Goal: Information Seeking & Learning: Learn about a topic

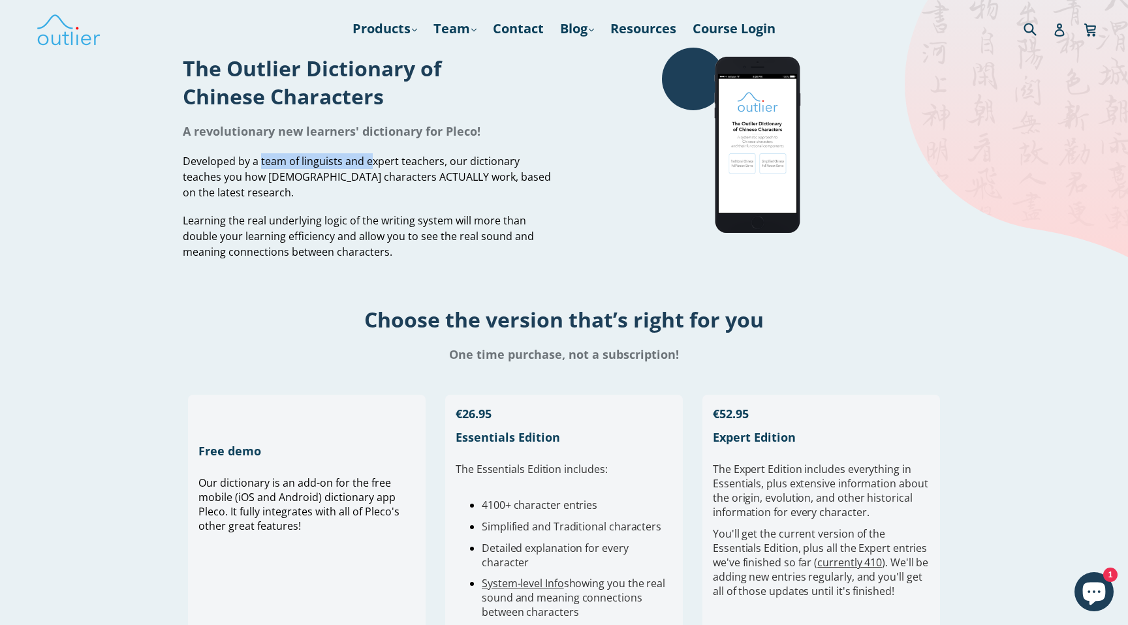
drag, startPoint x: 261, startPoint y: 159, endPoint x: 369, endPoint y: 166, distance: 108.6
click at [369, 166] on span "Developed by a team of linguists and expert teachers, our dictionary teaches yo…" at bounding box center [367, 177] width 368 height 46
click at [273, 205] on div "Developed by a team of linguists and expert teachers, our dictionary teaches yo…" at bounding box center [368, 206] width 371 height 106
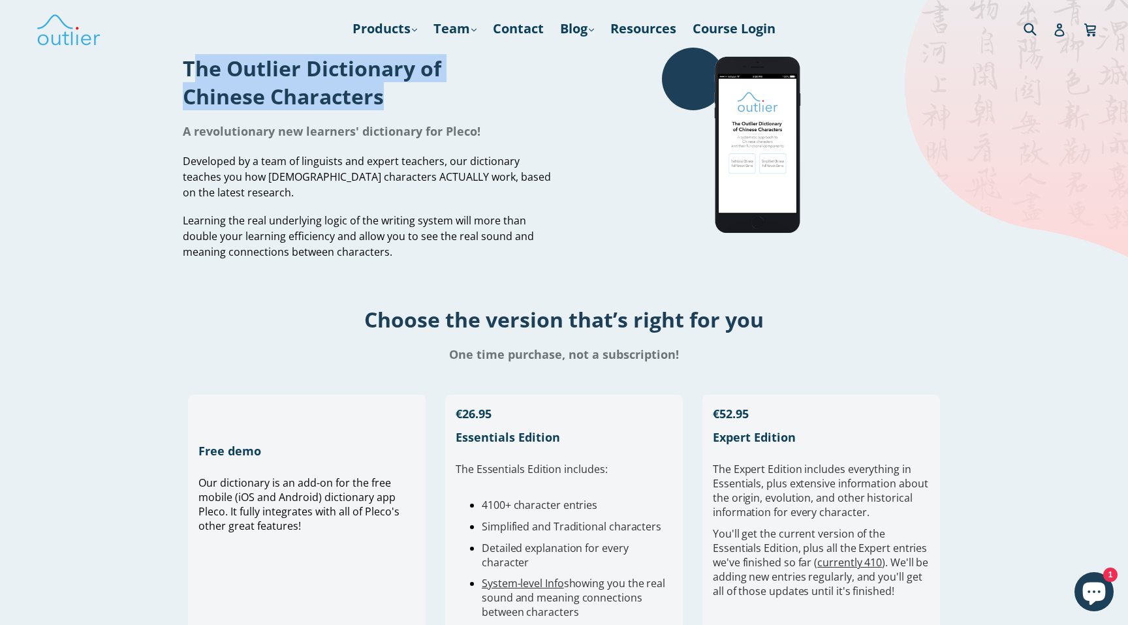
drag, startPoint x: 182, startPoint y: 66, endPoint x: 425, endPoint y: 102, distance: 245.4
click at [425, 102] on h1 "The Outlier Dictionary of Chinese Characters" at bounding box center [368, 82] width 371 height 56
copy h1 "The Outlier Dictionary of Chinese Characters"
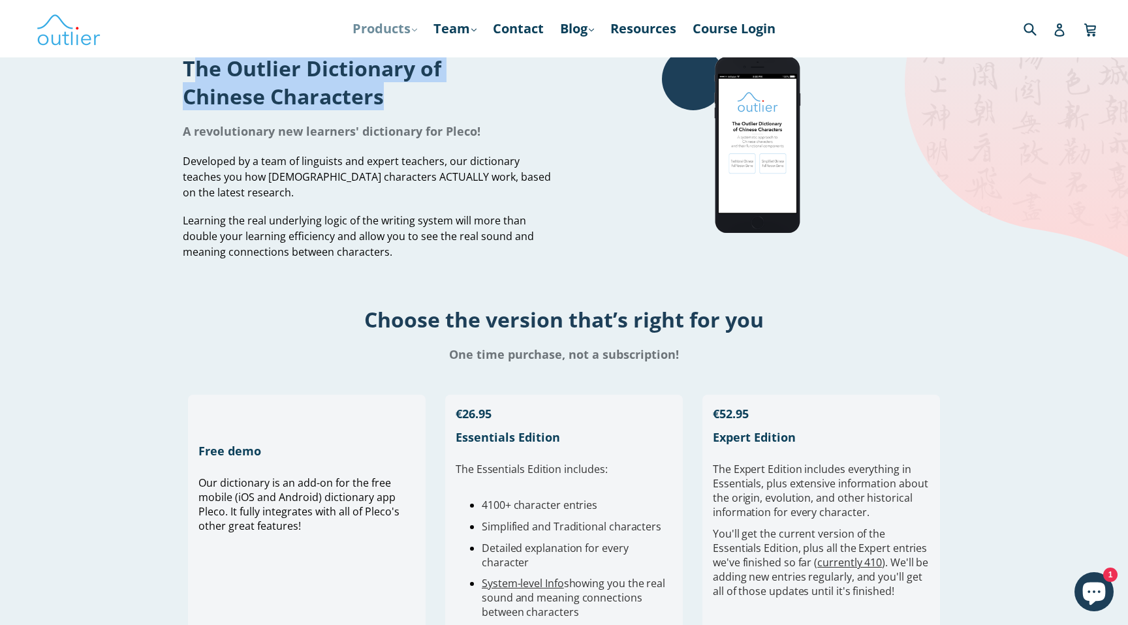
click at [403, 31] on link "Products .cls-1{fill:#231f20} expand" at bounding box center [385, 28] width 78 height 23
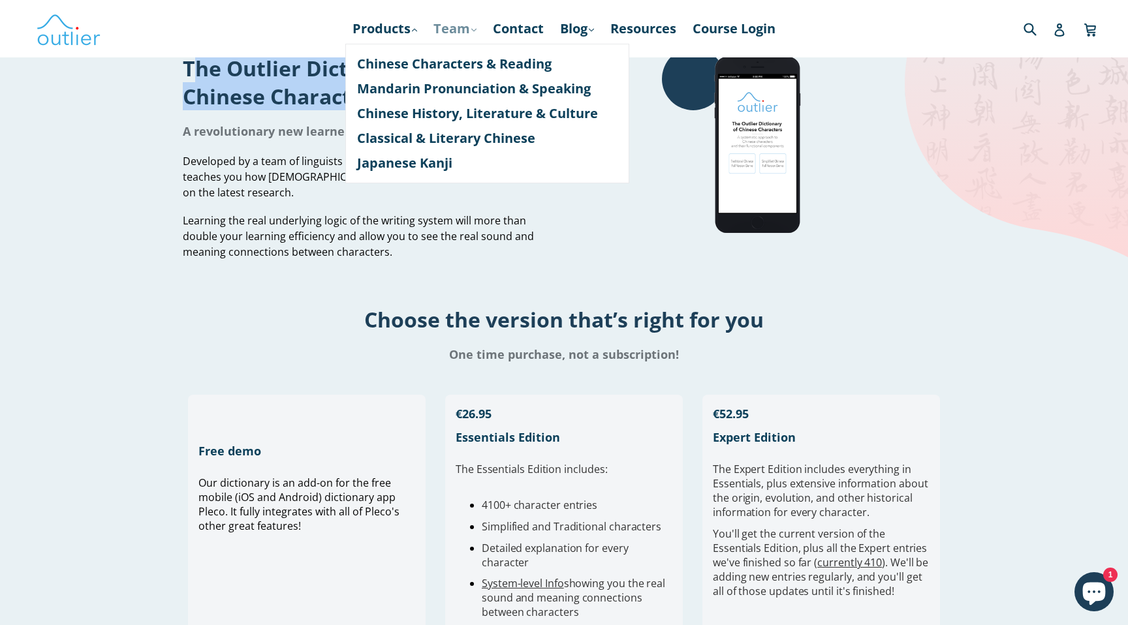
click at [455, 33] on link "Team .cls-1{fill:#231f20} expand" at bounding box center [455, 28] width 56 height 23
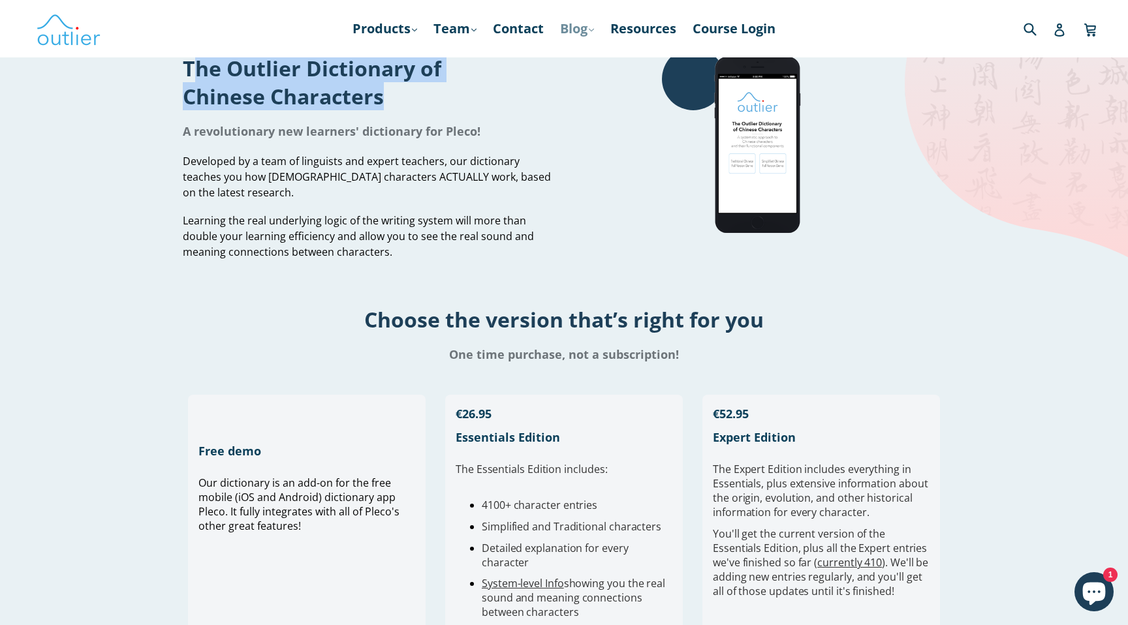
click at [589, 28] on link "Blog .cls-1{fill:#231f20} expand" at bounding box center [576, 28] width 47 height 23
click at [391, 31] on link "Products .cls-1{fill:#231f20} expand" at bounding box center [385, 28] width 78 height 23
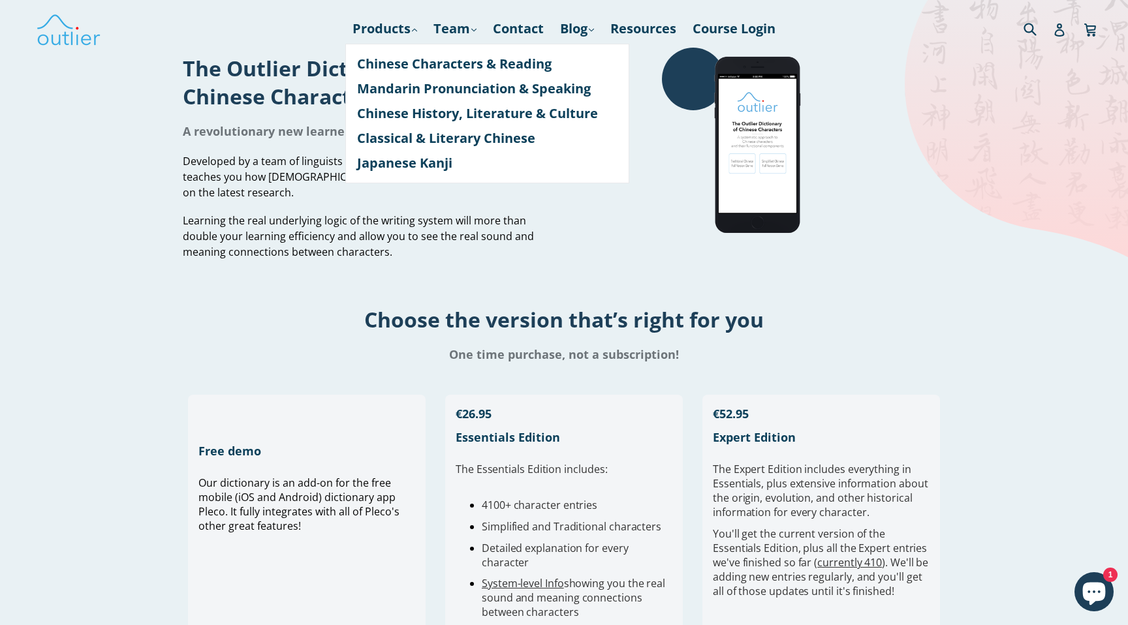
click at [375, 232] on span "Learning the real underlying logic of the writing system will more than double …" at bounding box center [358, 236] width 351 height 46
